Goal: Information Seeking & Learning: Learn about a topic

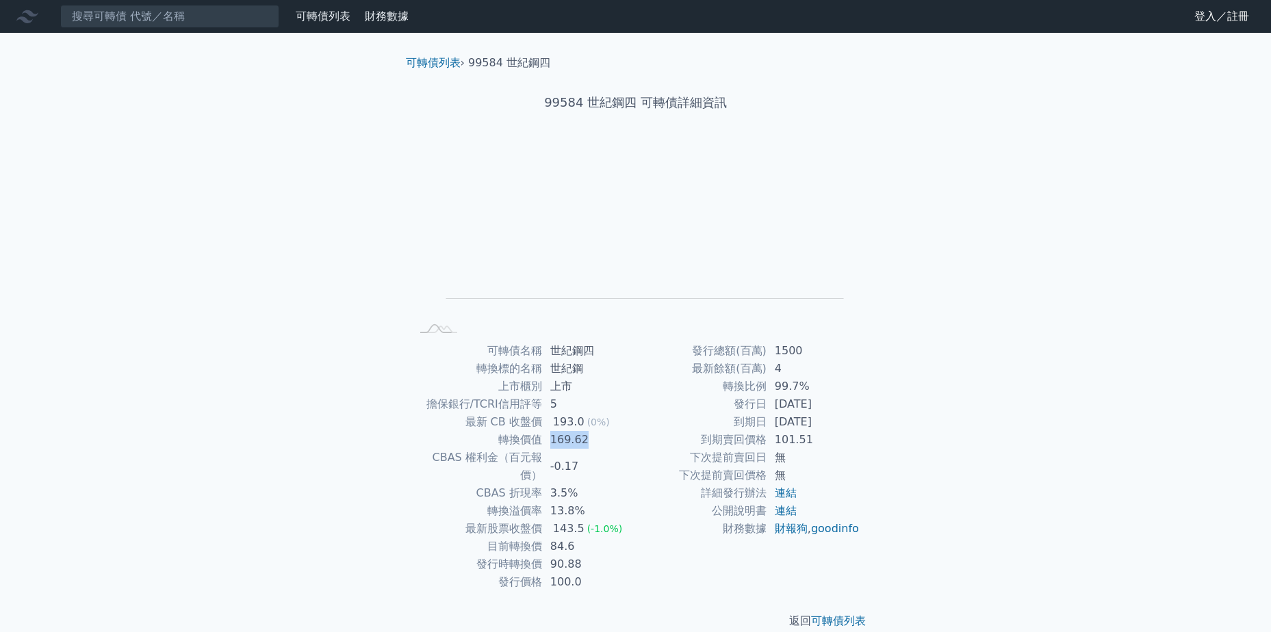
drag, startPoint x: 582, startPoint y: 442, endPoint x: 553, endPoint y: 442, distance: 28.7
click at [553, 442] on td "169.62" at bounding box center [589, 440] width 94 height 18
drag, startPoint x: 553, startPoint y: 442, endPoint x: 625, endPoint y: 446, distance: 72.0
click at [625, 446] on td "169.62" at bounding box center [589, 440] width 94 height 18
drag, startPoint x: 593, startPoint y: 459, endPoint x: 560, endPoint y: 461, distance: 33.6
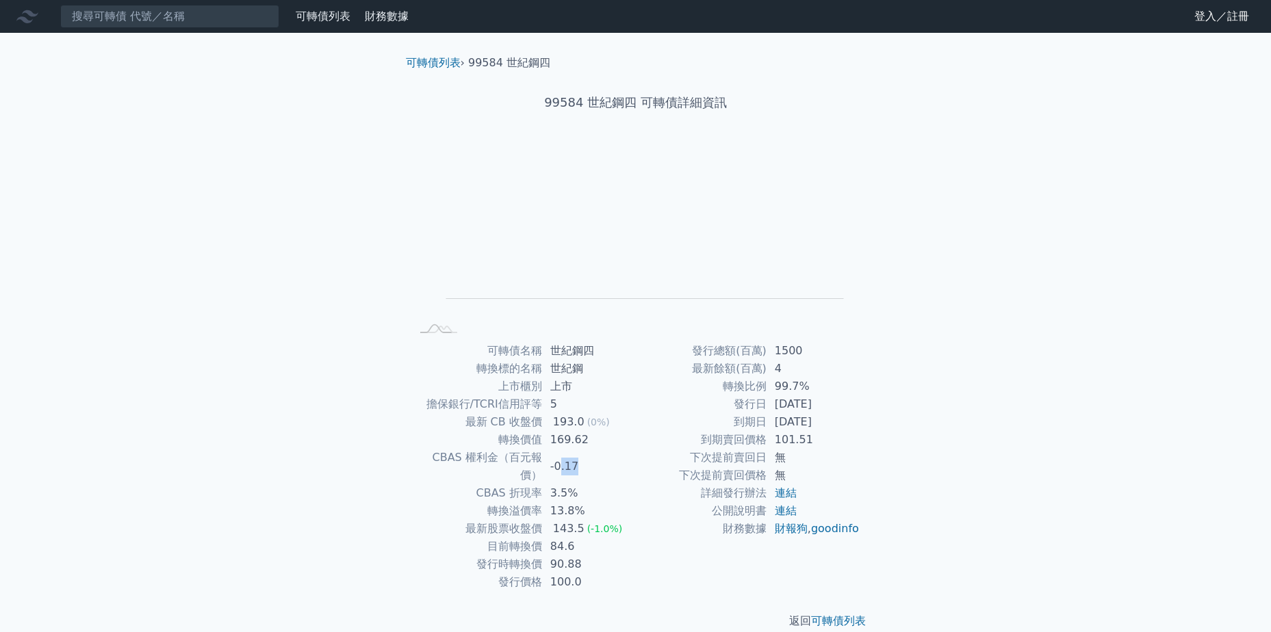
click at [560, 461] on td "-0.17" at bounding box center [589, 467] width 94 height 36
drag, startPoint x: 560, startPoint y: 461, endPoint x: 950, endPoint y: 381, distance: 398.7
click at [951, 382] on div "可轉債列表 財務數據 可轉債列表 財務數據 登入／註冊 登入／註冊 可轉債列表 › 99584 世紀鋼四 99584 世紀鋼四 可轉債詳細資訊 Zoom Ou…" at bounding box center [635, 325] width 1271 height 651
drag, startPoint x: 853, startPoint y: 415, endPoint x: 760, endPoint y: 404, distance: 93.8
click at [760, 404] on div "可轉債名稱 世紀鋼四 轉換標的名稱 世紀鋼 上市櫃別 上市 擔保銀行/TCRI信用評等 5 最新 CB 收盤價 193.0 (0%) 轉換價值 169.62 …" at bounding box center [636, 466] width 482 height 249
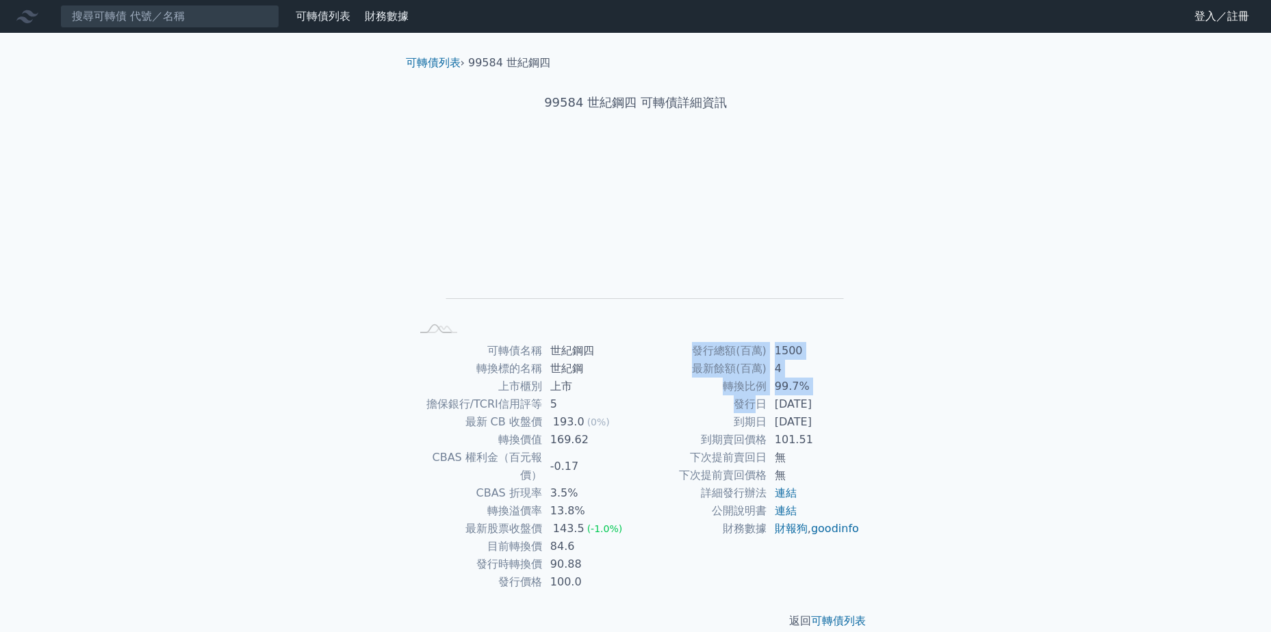
drag, startPoint x: 760, startPoint y: 404, endPoint x: 892, endPoint y: 392, distance: 132.6
click at [892, 392] on div "可轉債列表 › 99584 世紀鋼四 99584 世紀鋼四 可轉債詳細資訊 Zoom Out L L Chart created using amCharts…" at bounding box center [636, 342] width 526 height 619
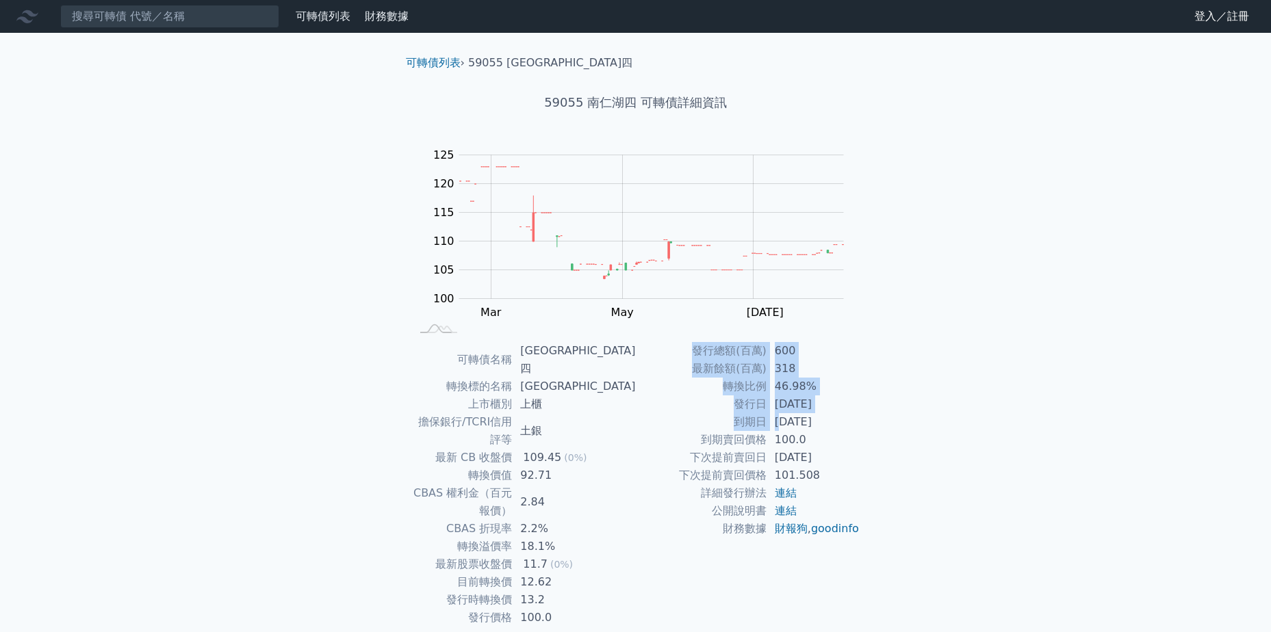
drag, startPoint x: 851, startPoint y: 426, endPoint x: 868, endPoint y: 426, distance: 17.8
click at [868, 426] on div "可轉債名稱 南仁湖四 轉換標的名稱 [GEOGRAPHIC_DATA] 上市櫃別 上櫃 擔保銀行/TCRI信用評等 土銀 最新 CB 收盤價 109.45 (…" at bounding box center [636, 484] width 482 height 285
drag, startPoint x: 868, startPoint y: 426, endPoint x: 909, endPoint y: 428, distance: 41.1
click at [909, 428] on div "可轉債列表 財務數據 可轉債列表 財務數據 登入／註冊 登入／註冊 可轉債列表 › 59055 [GEOGRAPHIC_DATA]四 59055 南仁湖四 可…" at bounding box center [635, 343] width 1271 height 687
click at [839, 454] on td "[DATE]" at bounding box center [813, 458] width 94 height 18
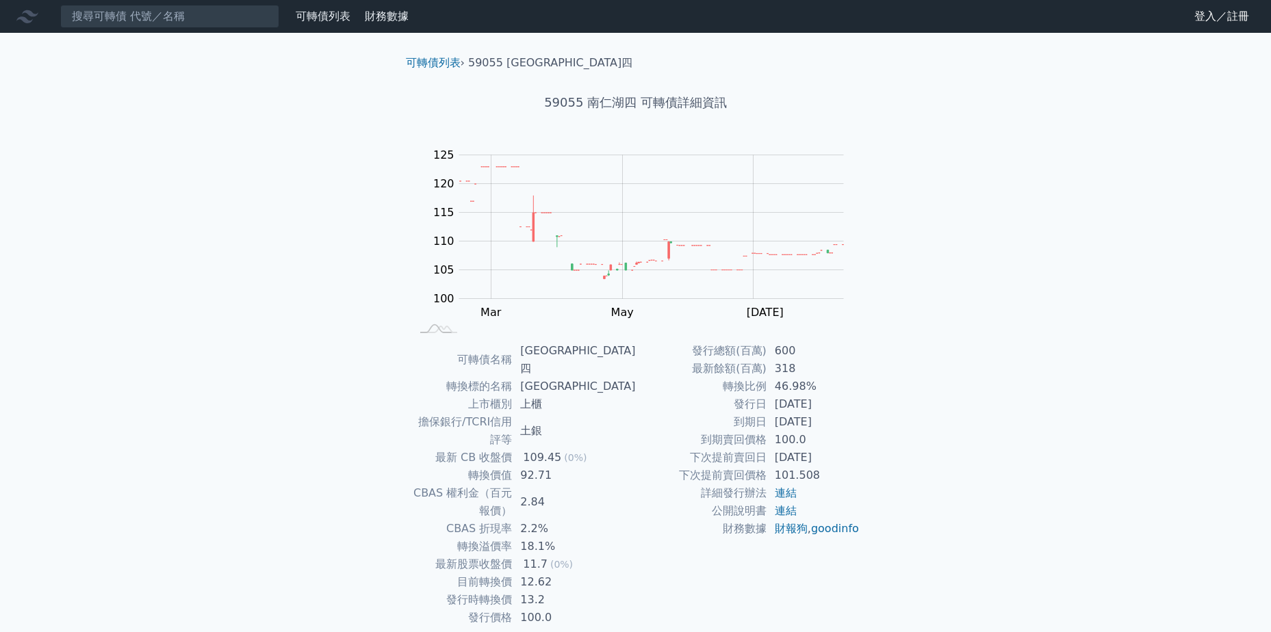
click at [804, 452] on td "[DATE]" at bounding box center [813, 458] width 94 height 18
